Goal: Information Seeking & Learning: Learn about a topic

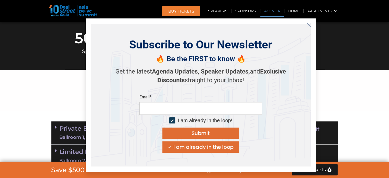
scroll to position [307, 0]
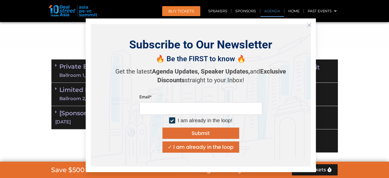
click at [311, 26] on button "Close" at bounding box center [309, 25] width 8 height 8
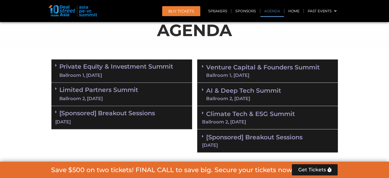
click at [124, 87] on link "Limited Partners [GEOGRAPHIC_DATA] 2, [DATE]" at bounding box center [98, 93] width 79 height 15
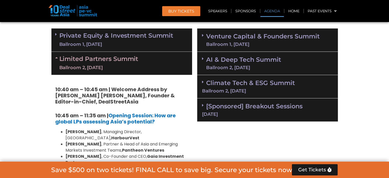
scroll to position [332, 0]
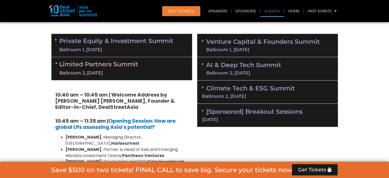
click at [140, 45] on link "Private Equity & Investment Summit Ballroom 1, [DATE]" at bounding box center [116, 45] width 114 height 15
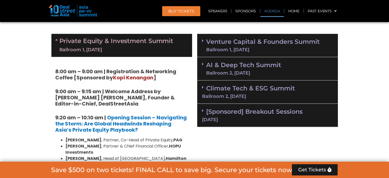
click at [108, 40] on link "Private Equity & Investment Summit Ballroom 1, [DATE]" at bounding box center [116, 45] width 114 height 15
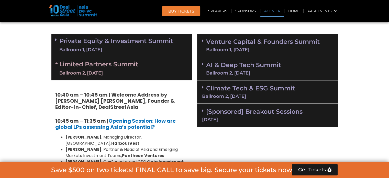
click at [102, 67] on link "Limited Partners [GEOGRAPHIC_DATA] 2, [DATE]" at bounding box center [98, 68] width 79 height 15
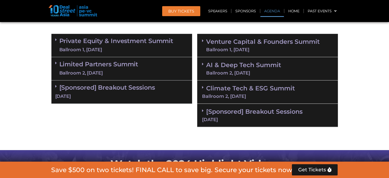
click at [117, 62] on link "Limited Partners [GEOGRAPHIC_DATA] 2, [DATE]" at bounding box center [98, 68] width 79 height 15
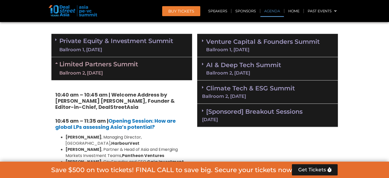
click at [117, 64] on link "Limited Partners [GEOGRAPHIC_DATA] 2, [DATE]" at bounding box center [98, 68] width 79 height 15
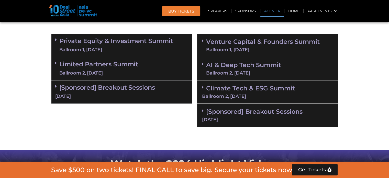
click at [117, 86] on link "[Sponsored] Breakout Sessions [DATE]" at bounding box center [121, 92] width 133 height 16
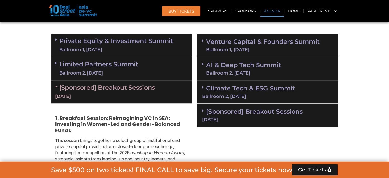
click at [105, 66] on link "Limited Partners [GEOGRAPHIC_DATA] 2, [DATE]" at bounding box center [98, 68] width 79 height 15
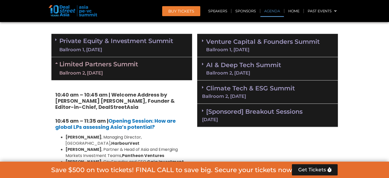
click at [109, 69] on link "Limited Partners [GEOGRAPHIC_DATA] 2, [DATE]" at bounding box center [98, 68] width 79 height 15
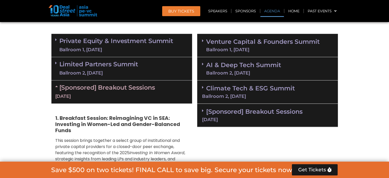
click at [114, 44] on link "Private Equity & Investment Summit Ballroom 1, [DATE]" at bounding box center [116, 45] width 114 height 15
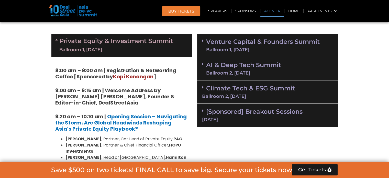
click at [122, 42] on link "Private Equity & Investment Summit Ballroom 1, [DATE]" at bounding box center [116, 45] width 114 height 15
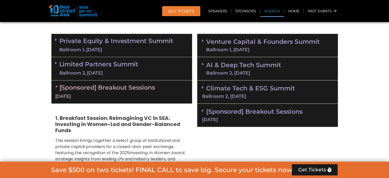
click at [116, 63] on link "Limited Partners [GEOGRAPHIC_DATA] 2, [DATE]" at bounding box center [98, 68] width 79 height 15
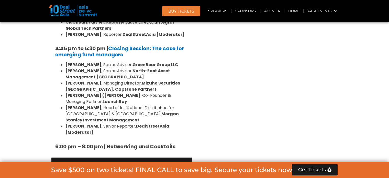
scroll to position [844, 0]
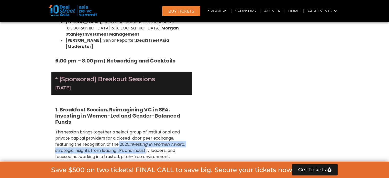
drag, startPoint x: 122, startPoint y: 108, endPoint x: 168, endPoint y: 108, distance: 46.3
click at [159, 129] on p "This session brings together a select group of institutional and private capita…" at bounding box center [121, 144] width 133 height 31
click at [168, 141] on span "Investing in Women Award" at bounding box center [156, 144] width 55 height 6
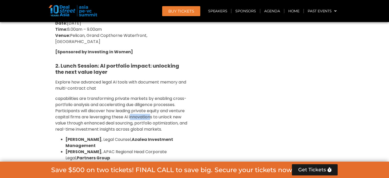
click at [159, 95] on span "capabilities are transforming private markets by enabling cross-portfolio analy…" at bounding box center [121, 113] width 132 height 37
click at [171, 95] on span "capabilities are transforming private markets by enabling cross-portfolio analy…" at bounding box center [121, 113] width 132 height 37
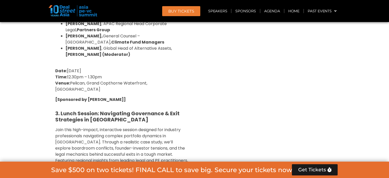
drag, startPoint x: 141, startPoint y: 106, endPoint x: 159, endPoint y: 105, distance: 17.4
click at [152, 127] on span "Join this high-impact, interactive session designed for industry professionals …" at bounding box center [121, 151] width 133 height 49
click at [159, 127] on span "Join this high-impact, interactive session designed for industry professionals …" at bounding box center [121, 151] width 133 height 49
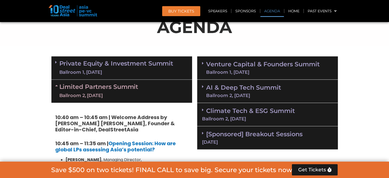
scroll to position [332, 0]
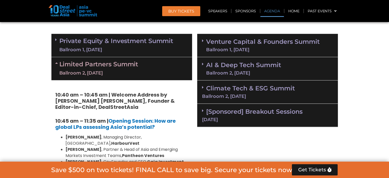
click at [99, 39] on link "Private Equity & Investment Summit Ballroom 1, [DATE]" at bounding box center [116, 45] width 114 height 15
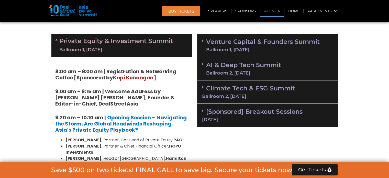
click at [231, 46] on link "Venture Capital & Founders​ Summit Ballroom 1, [DATE]" at bounding box center [263, 45] width 114 height 13
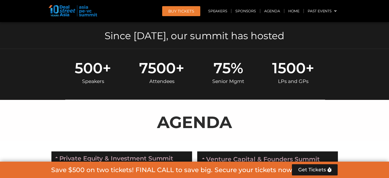
scroll to position [281, 0]
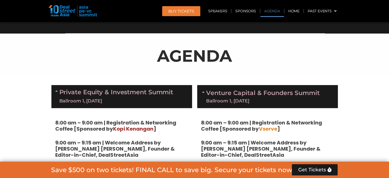
click at [243, 100] on div "Ballroom 1, [DATE]" at bounding box center [263, 100] width 114 height 5
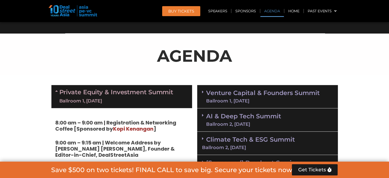
click at [242, 116] on link "AI & Deep Tech Summit Ballroom 2, [DATE]" at bounding box center [243, 119] width 75 height 13
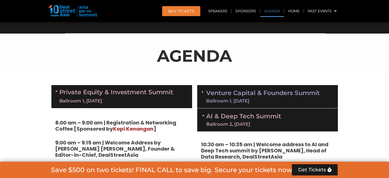
click at [243, 118] on link "AI & Deep Tech Summit Ballroom 2, [DATE]" at bounding box center [243, 119] width 75 height 13
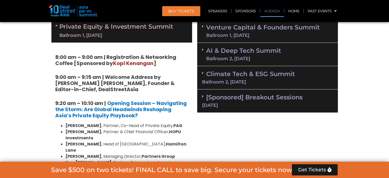
scroll to position [332, 0]
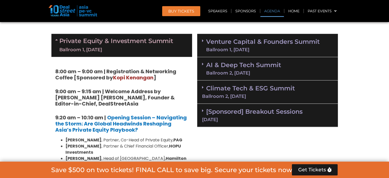
click at [107, 45] on link "Private Equity & Investment Summit Ballroom 1, [DATE]" at bounding box center [116, 45] width 114 height 15
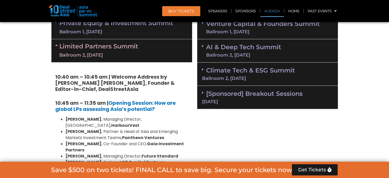
scroll to position [307, 0]
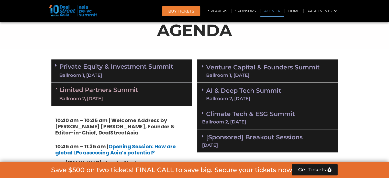
click at [93, 94] on link "Limited Partners [GEOGRAPHIC_DATA] 2, [DATE]" at bounding box center [98, 93] width 79 height 15
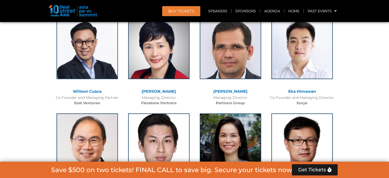
scroll to position [1636, 0]
